Goal: Browse casually

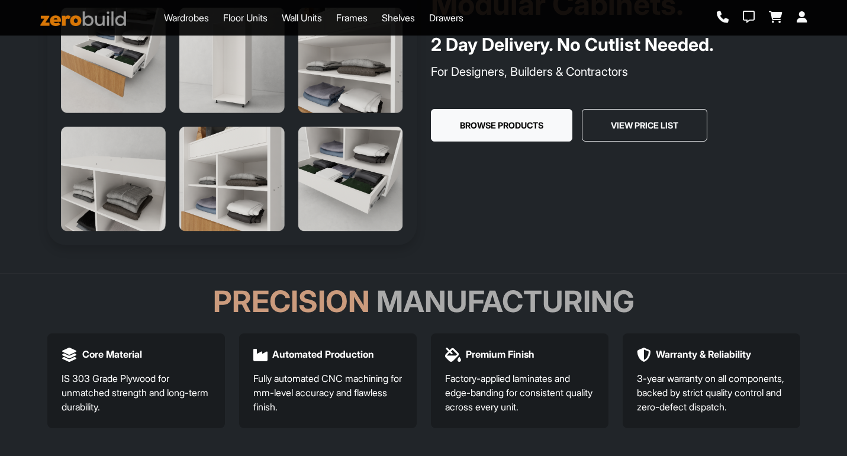
scroll to position [189, 0]
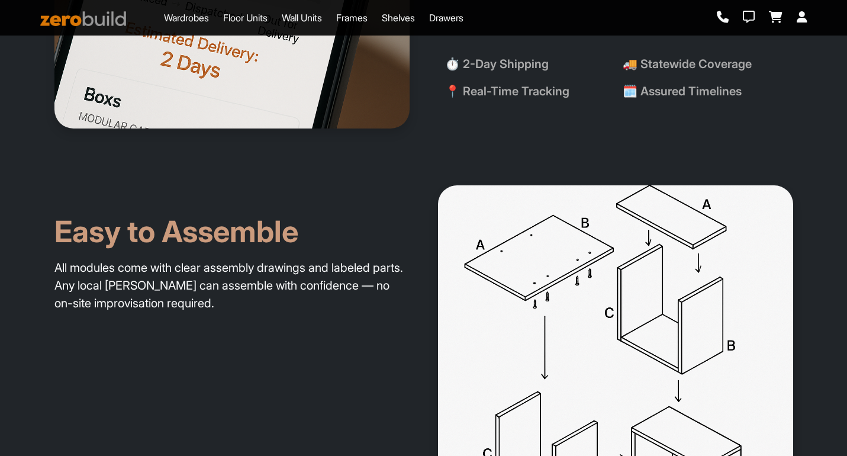
scroll to position [1866, 0]
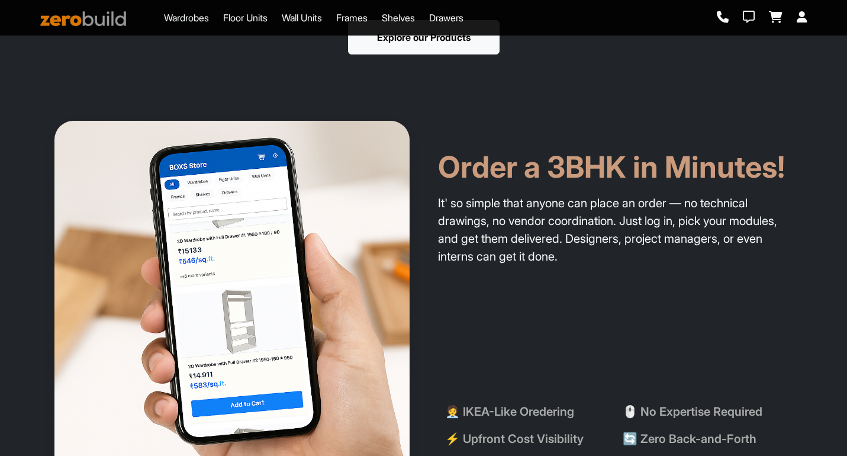
scroll to position [445, 0]
